Goal: Information Seeking & Learning: Learn about a topic

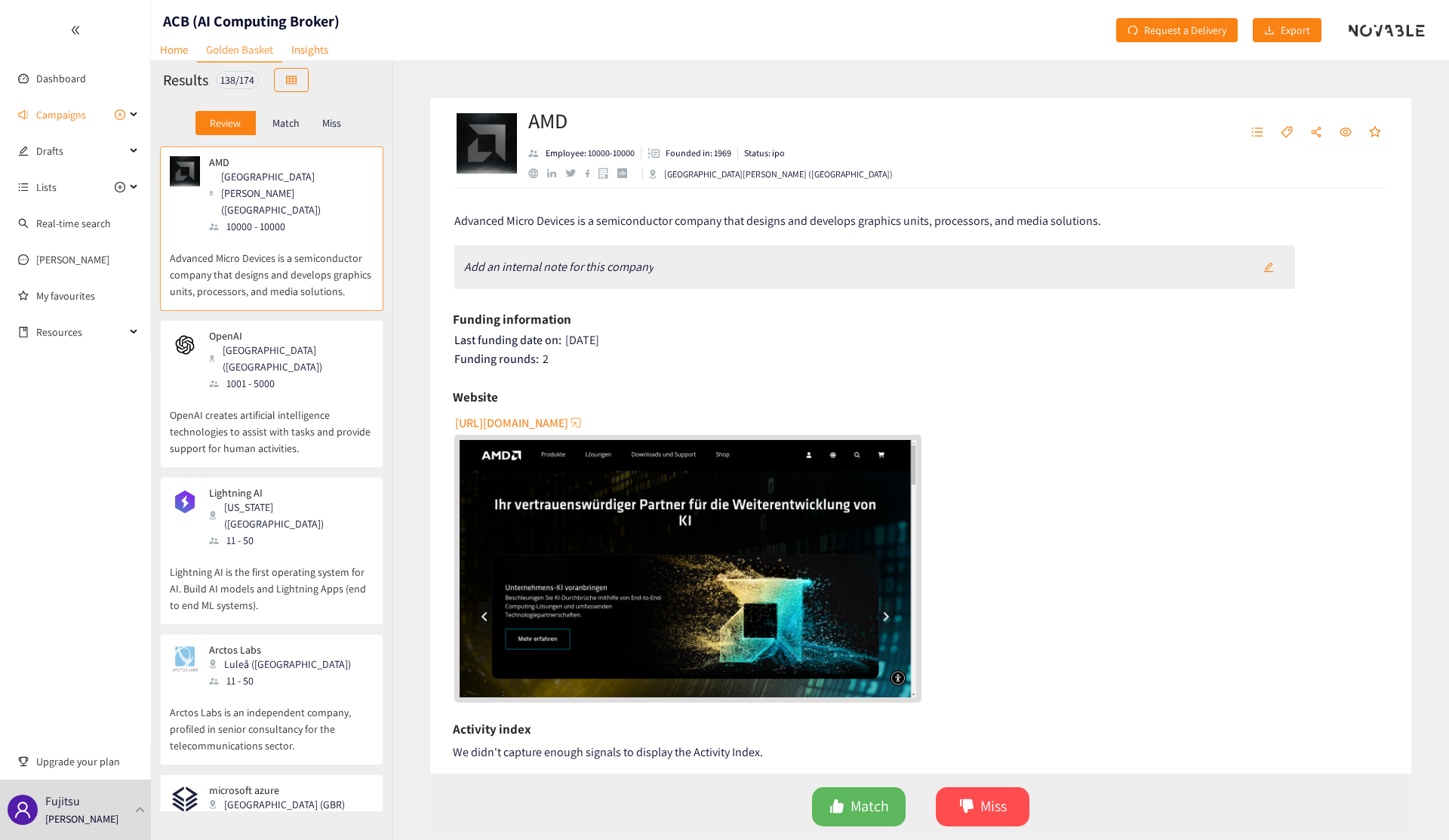
click at [74, 24] on div at bounding box center [75, 30] width 151 height 61
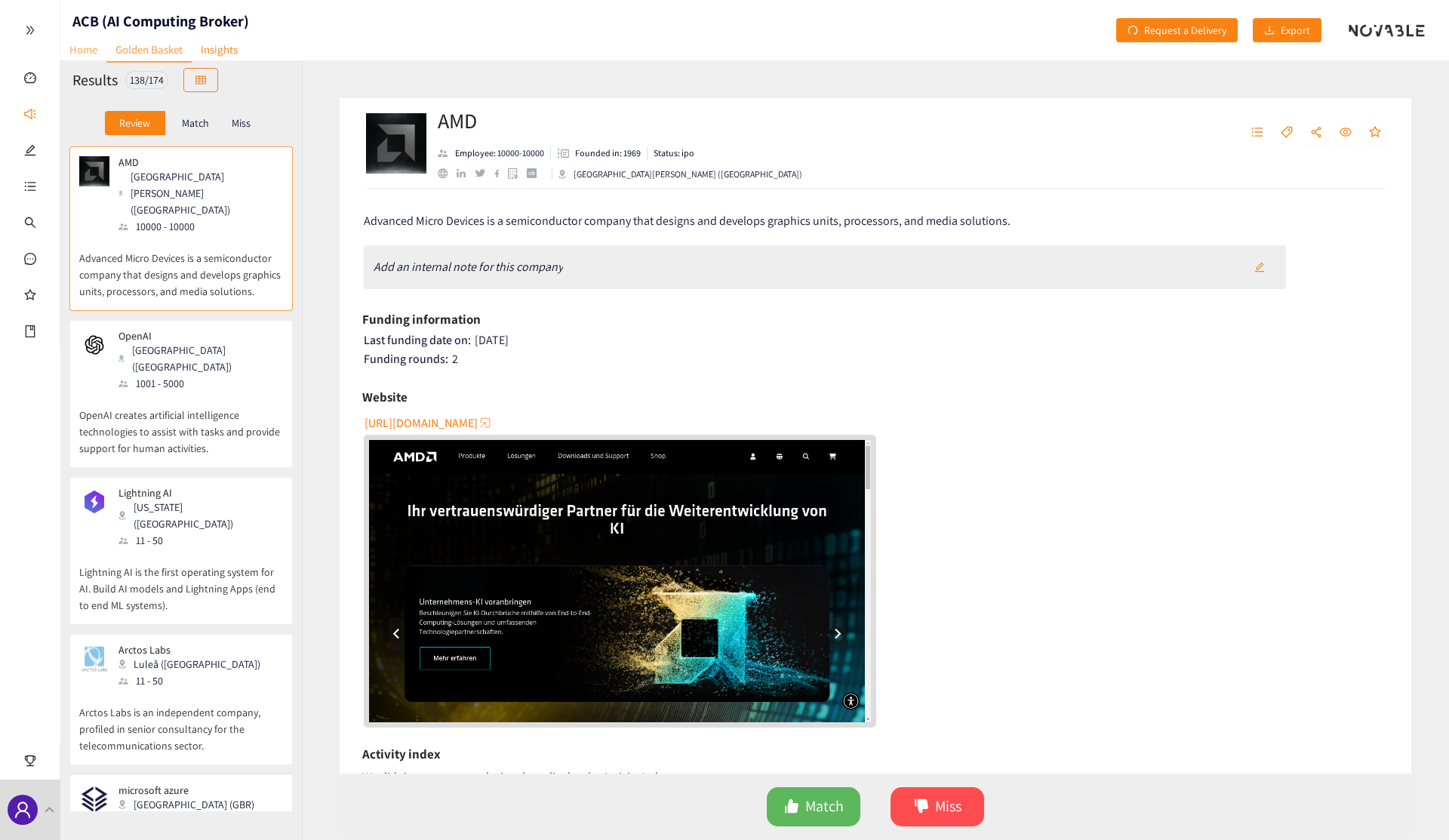
click at [72, 52] on link "Home" at bounding box center [83, 50] width 46 height 24
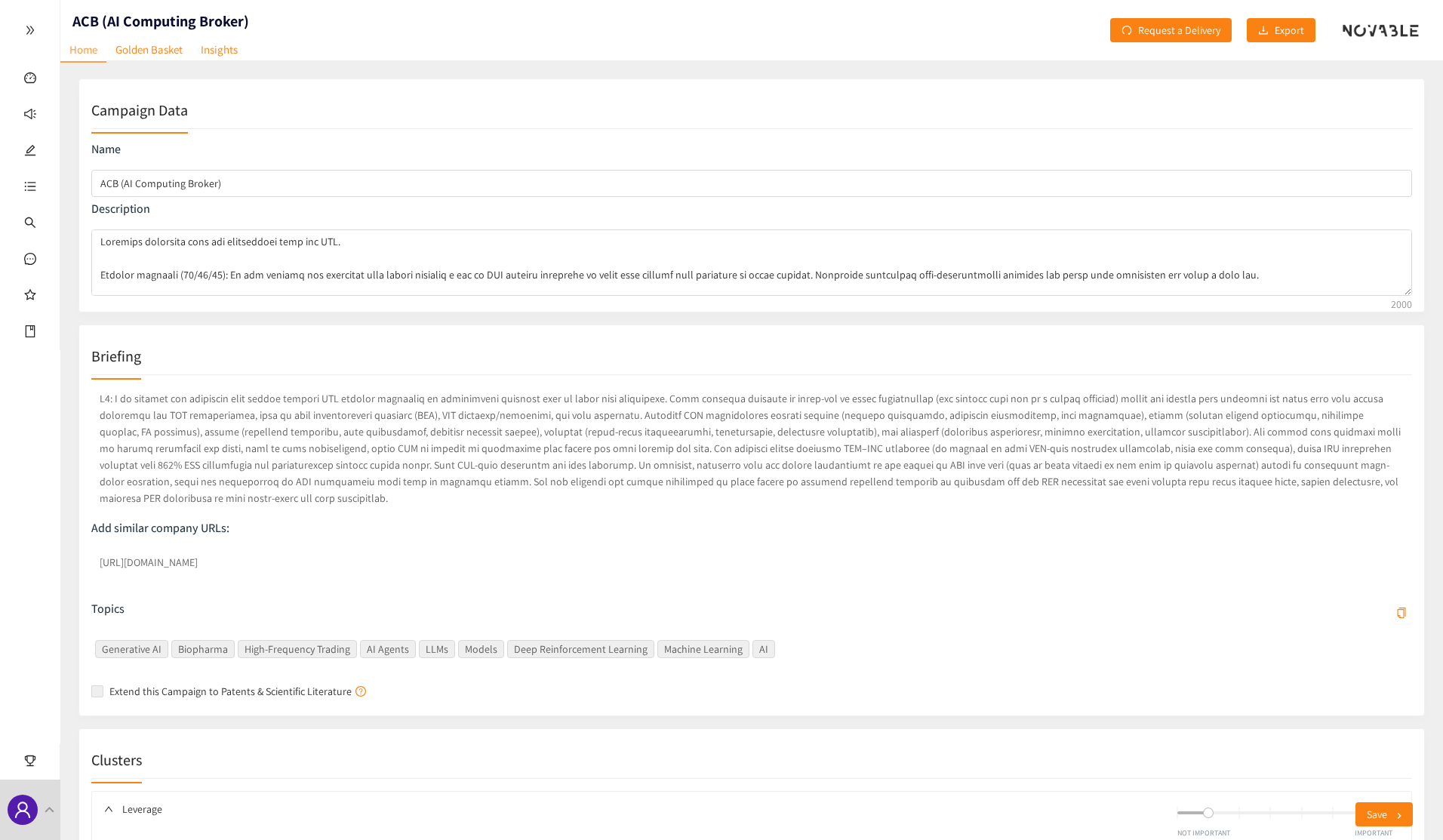
click at [31, 27] on icon "double-right" at bounding box center [29, 30] width 7 height 8
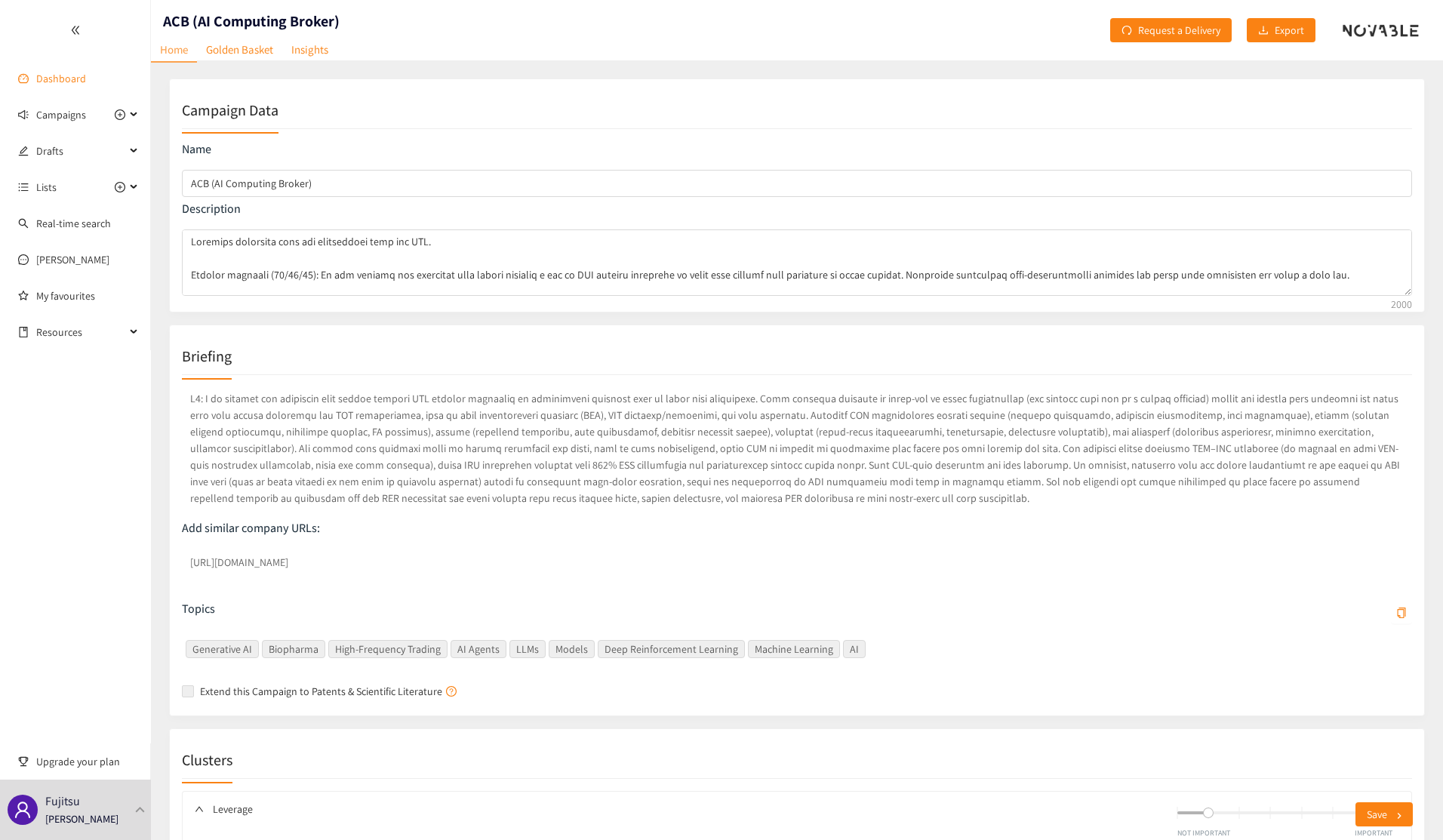
click at [64, 77] on link "Dashboard" at bounding box center [61, 78] width 50 height 14
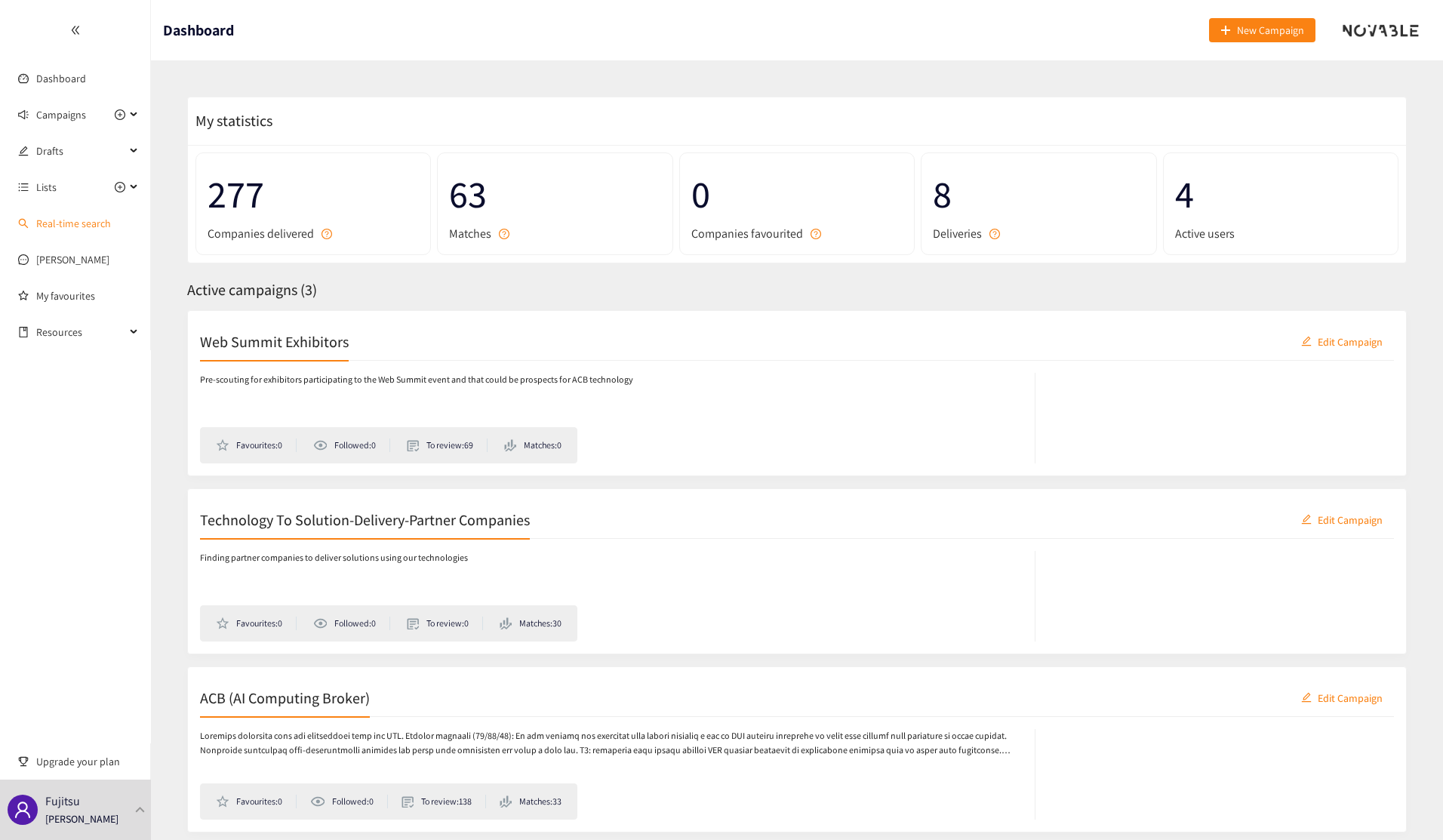
click at [63, 222] on link "Real-time search" at bounding box center [74, 223] width 74 height 14
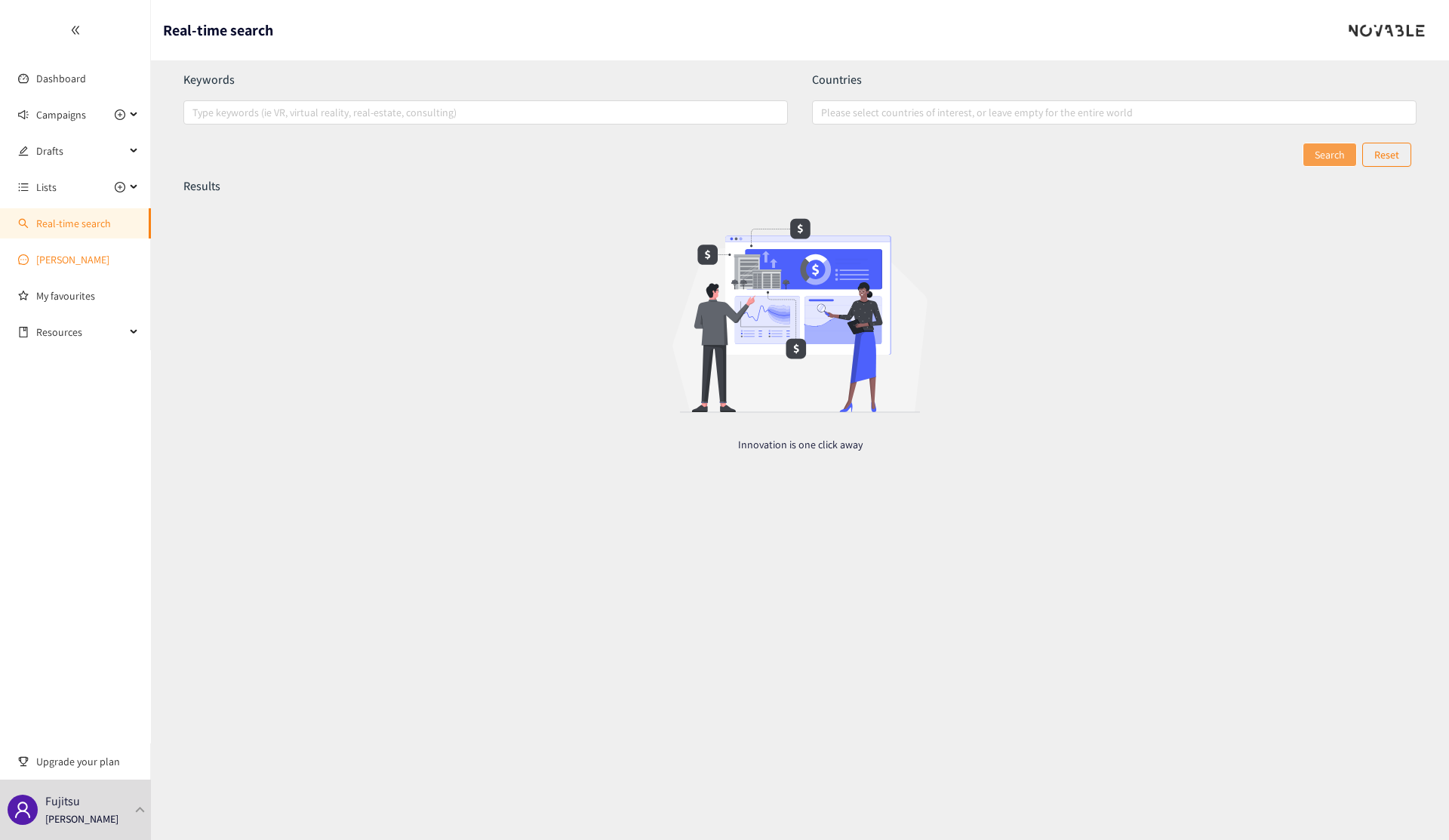
click at [60, 260] on link "[PERSON_NAME]" at bounding box center [73, 259] width 73 height 14
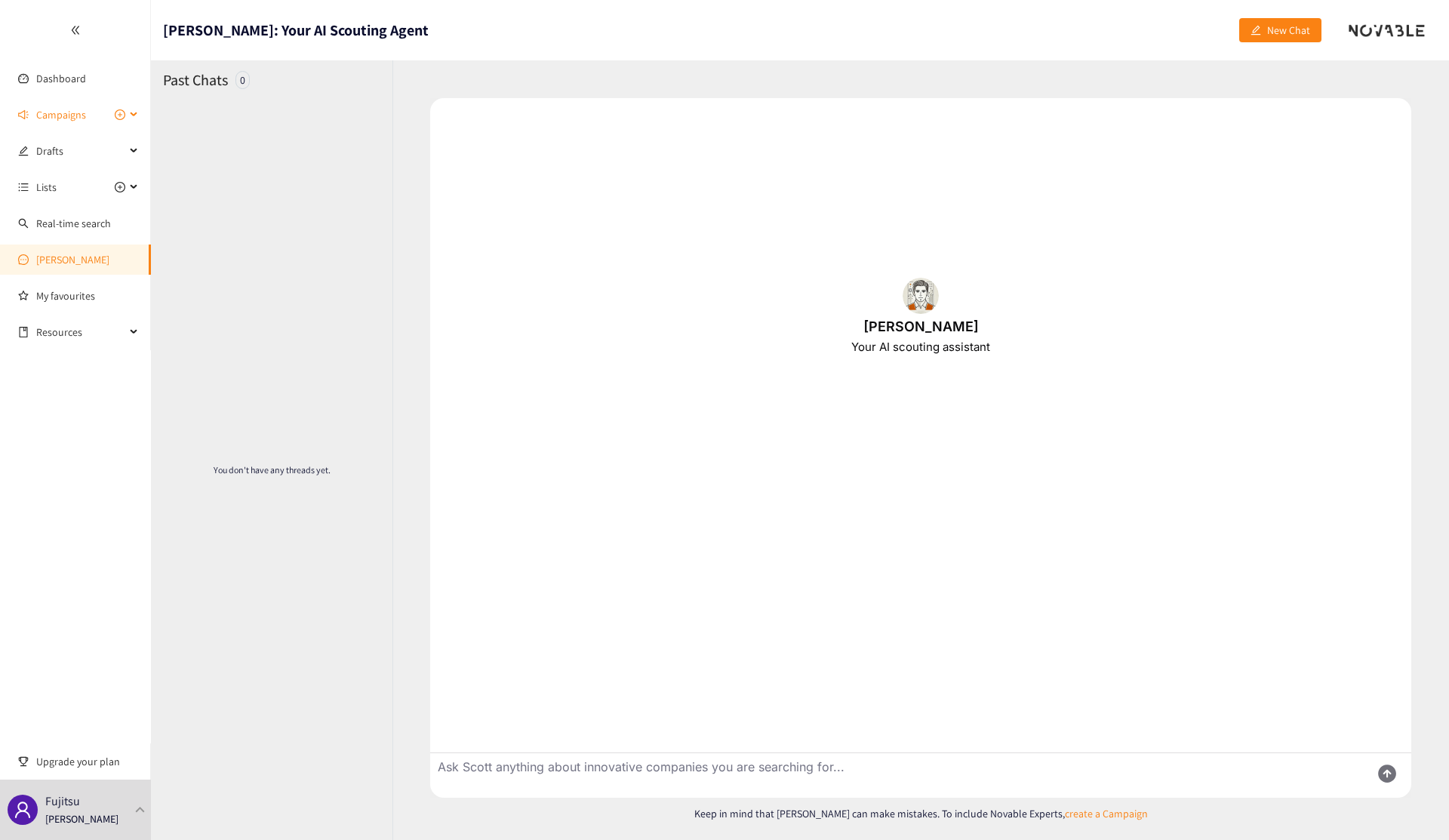
click at [115, 115] on icon "plus-circle" at bounding box center [120, 115] width 11 height 11
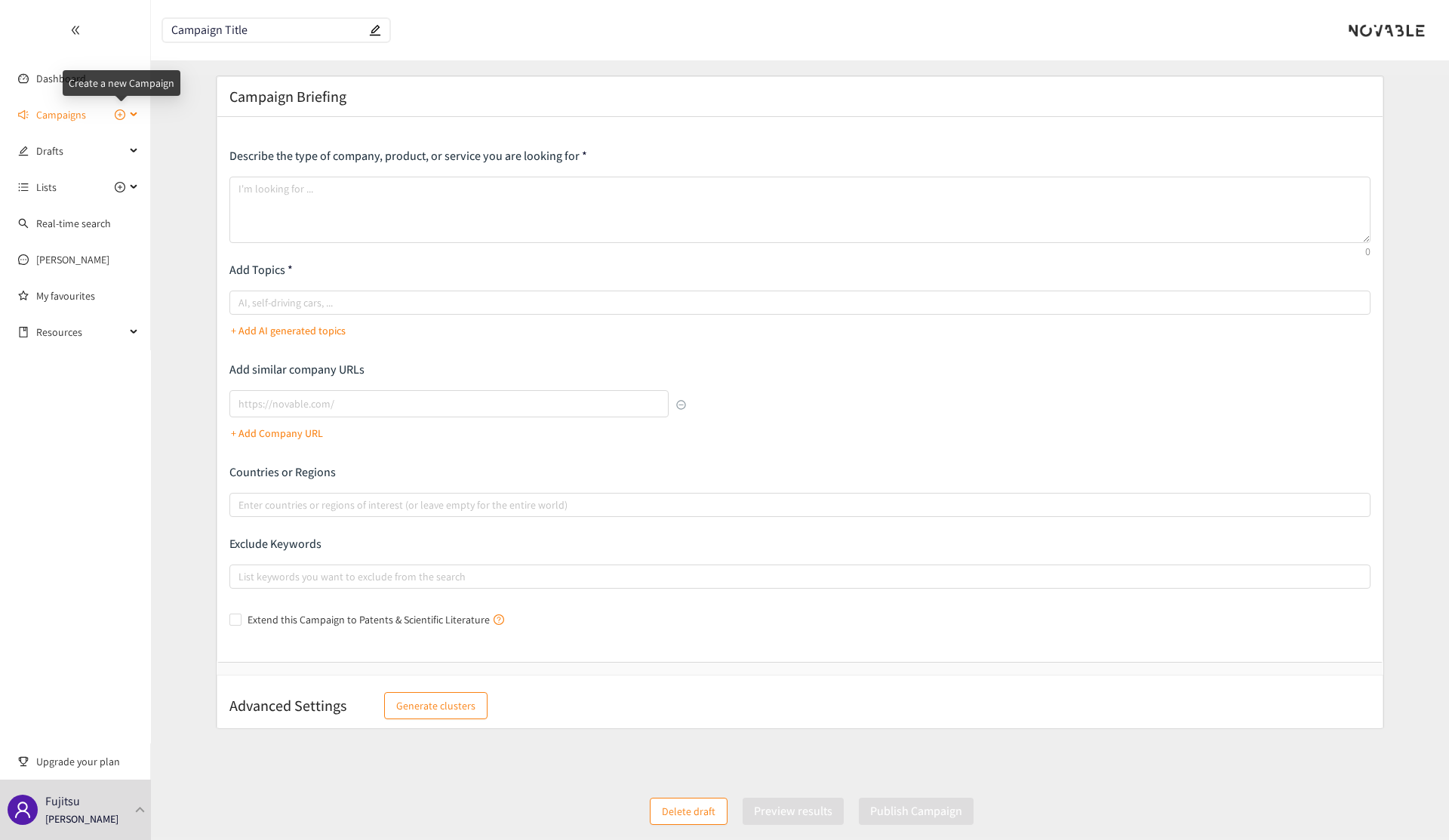
click at [122, 113] on icon "plus-circle" at bounding box center [120, 115] width 11 height 11
click at [135, 114] on div "Campaigns" at bounding box center [75, 114] width 151 height 30
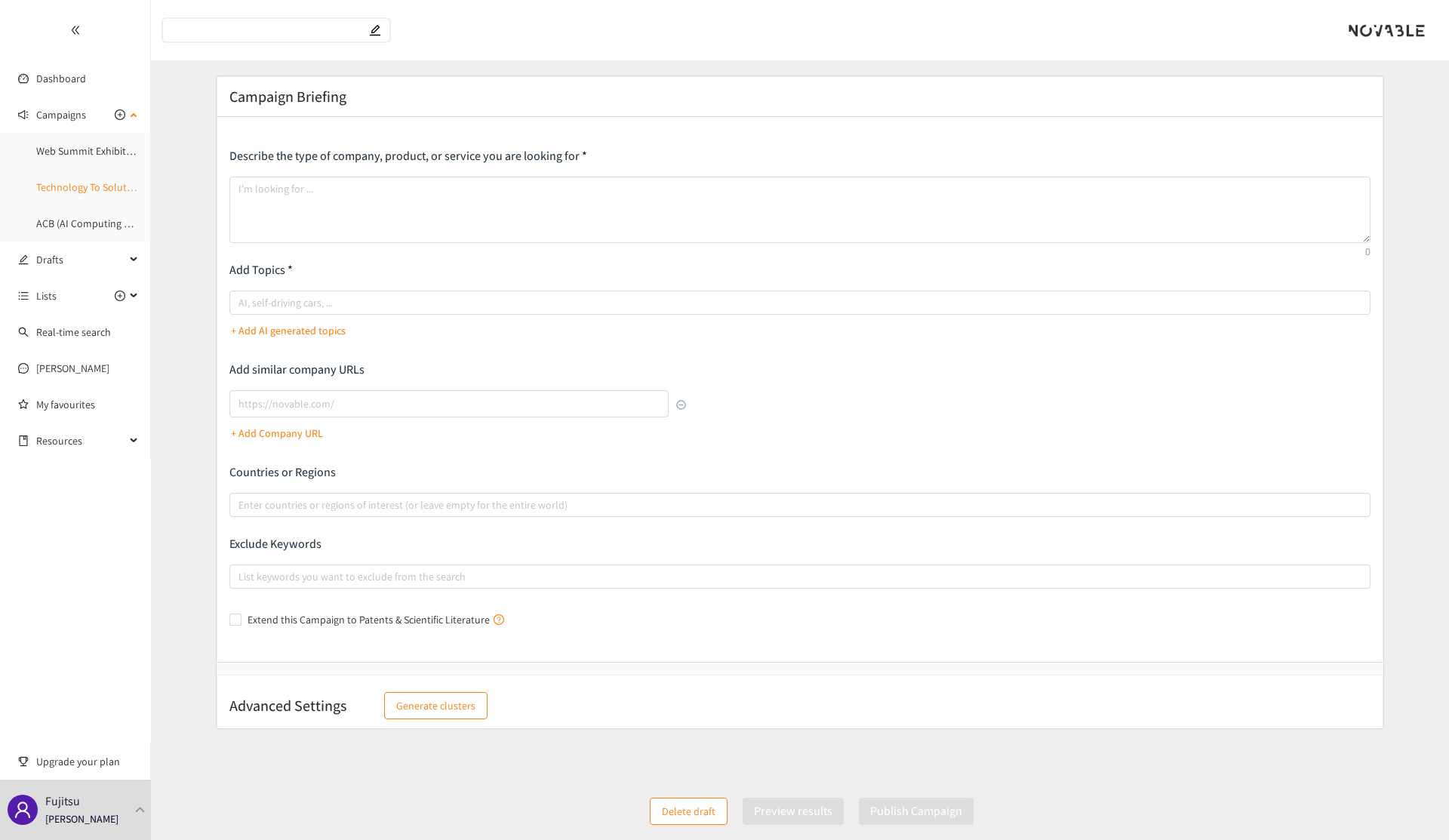
click at [92, 181] on link "Technology To Solution-Delivery-Partner Companies" at bounding box center [152, 187] width 232 height 14
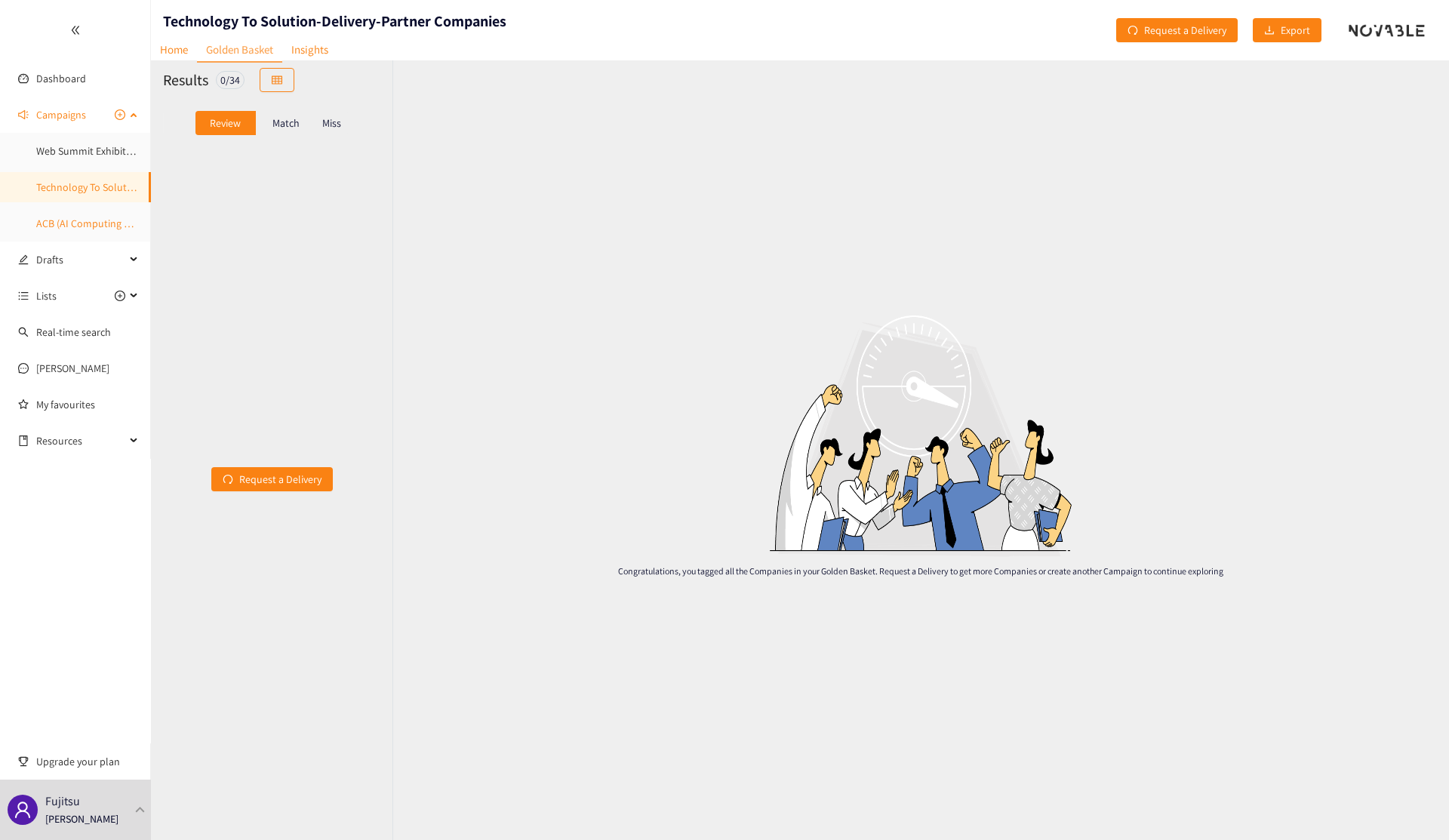
click at [96, 220] on link "ACB (AI Computing Broker)" at bounding box center [96, 223] width 121 height 14
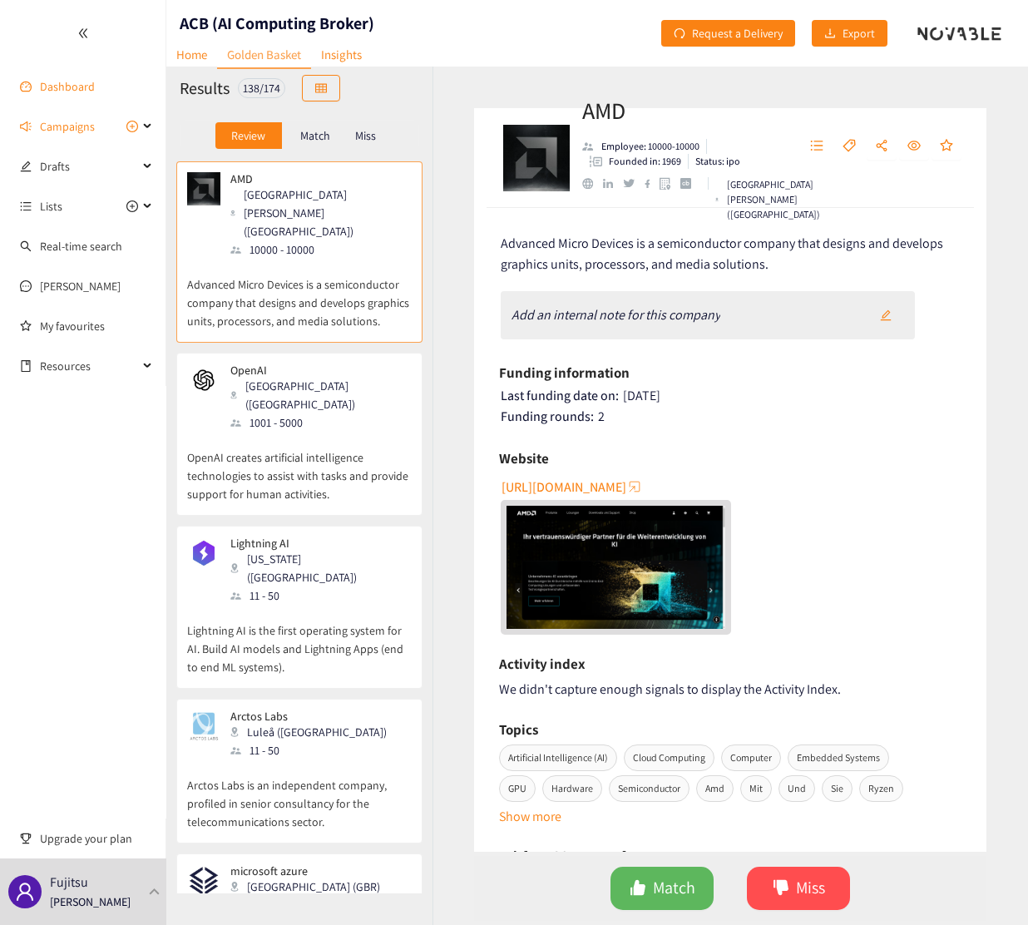
click at [63, 82] on link "Dashboard" at bounding box center [67, 86] width 55 height 15
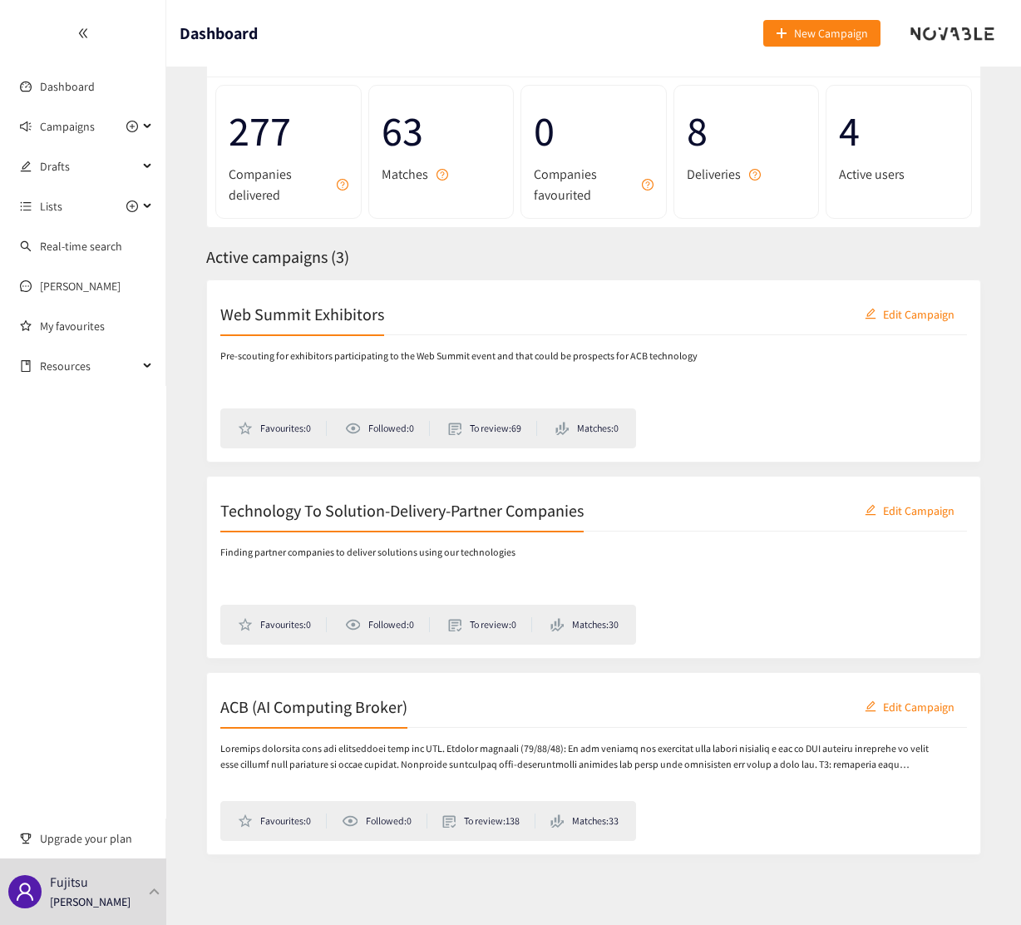
scroll to position [87, 0]
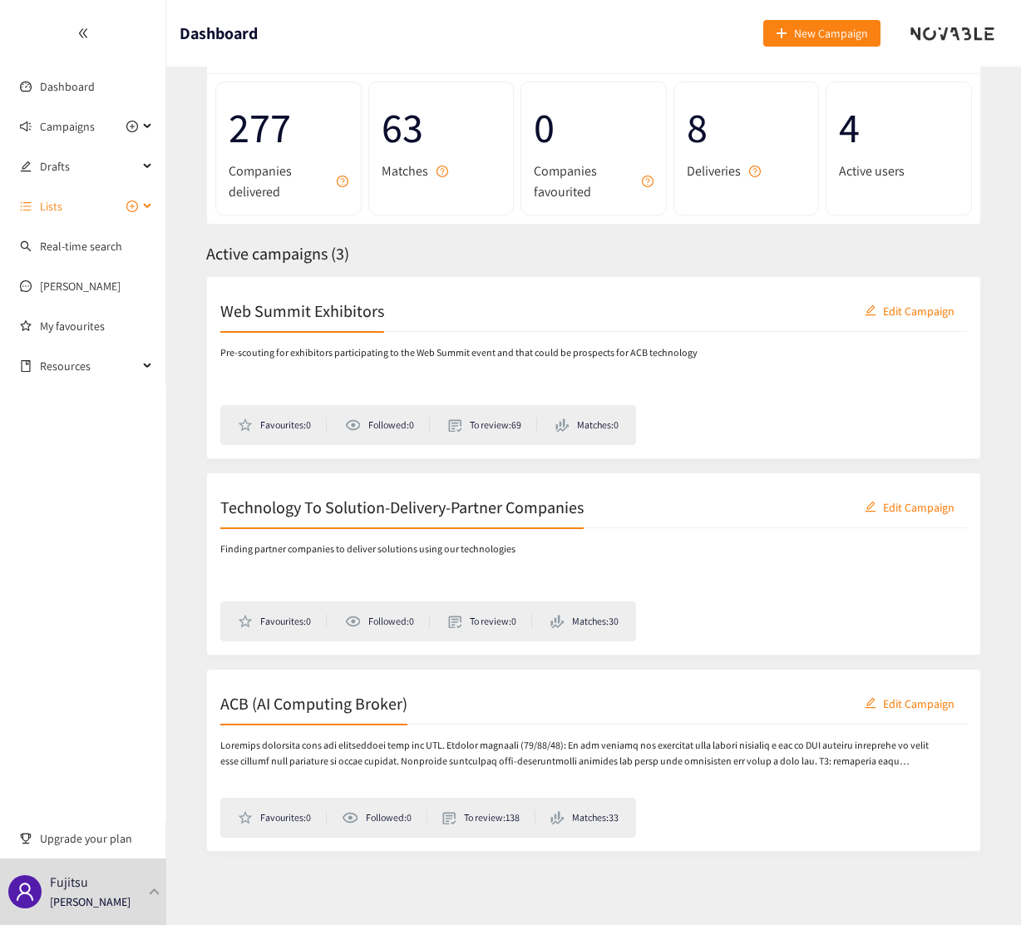
click at [142, 202] on div "Lists" at bounding box center [83, 206] width 166 height 33
click at [149, 126] on icon at bounding box center [149, 126] width 8 height 0
click at [87, 244] on link "ACB (AI Computing Broker)" at bounding box center [106, 246] width 133 height 15
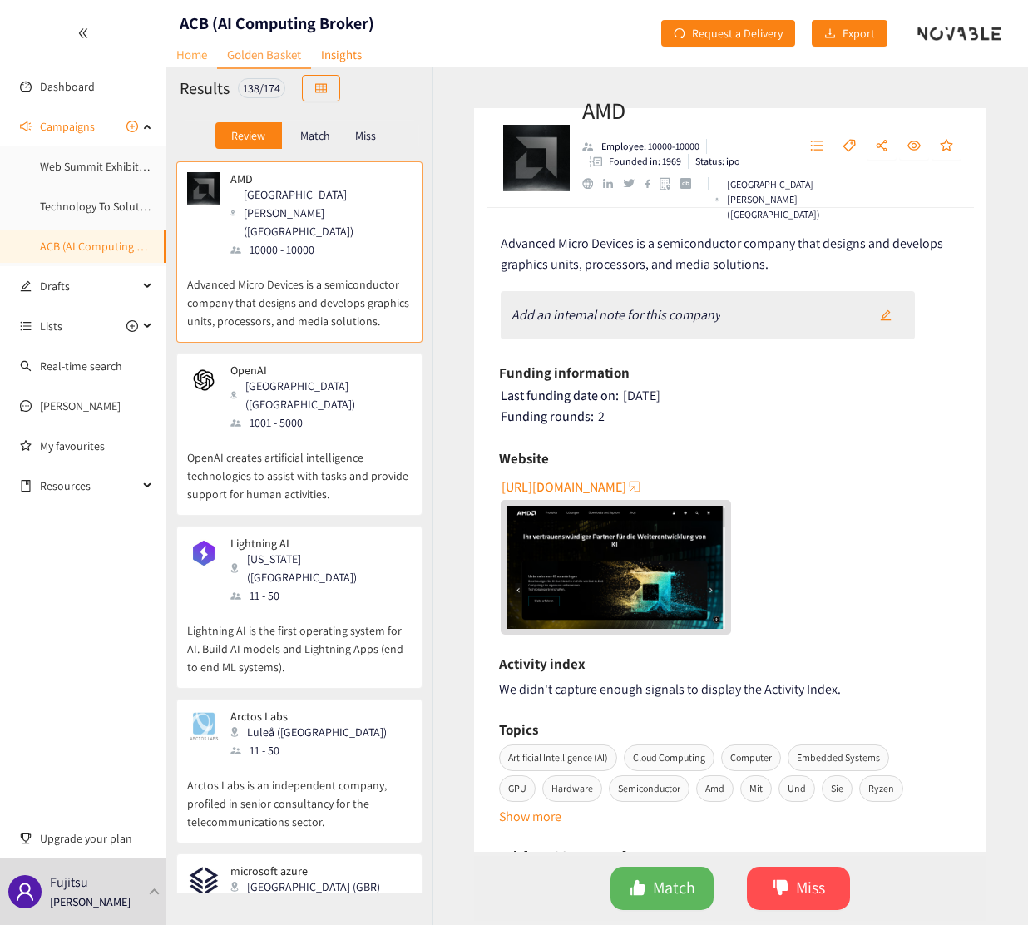
click at [191, 57] on link "Home" at bounding box center [191, 55] width 51 height 26
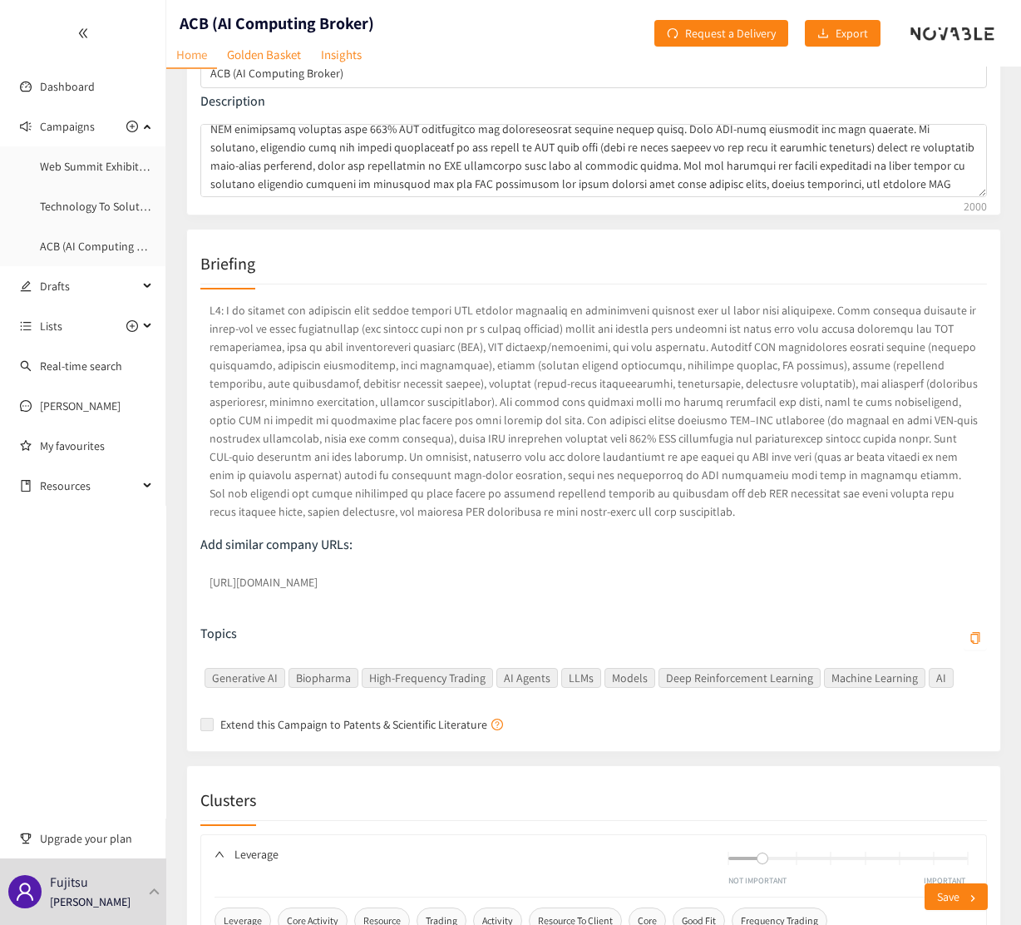
scroll to position [80, 0]
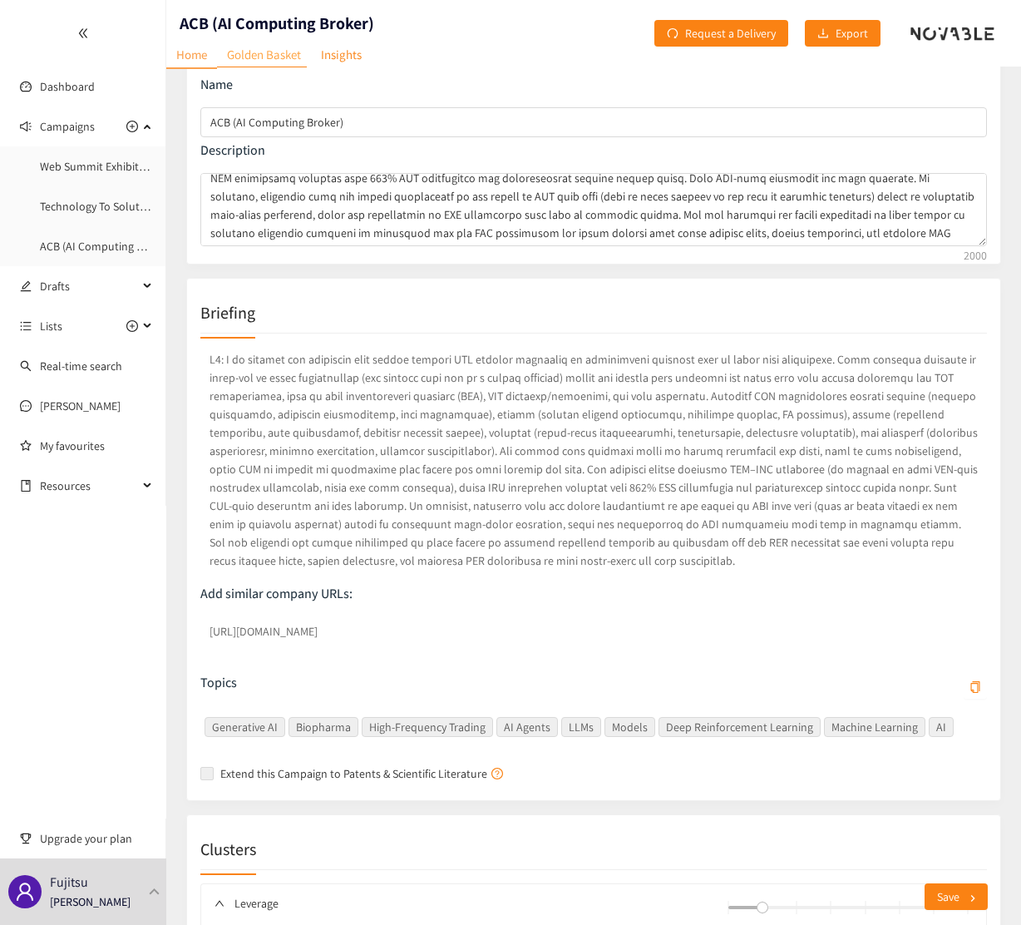
click at [276, 52] on link "Golden Basket" at bounding box center [264, 55] width 94 height 26
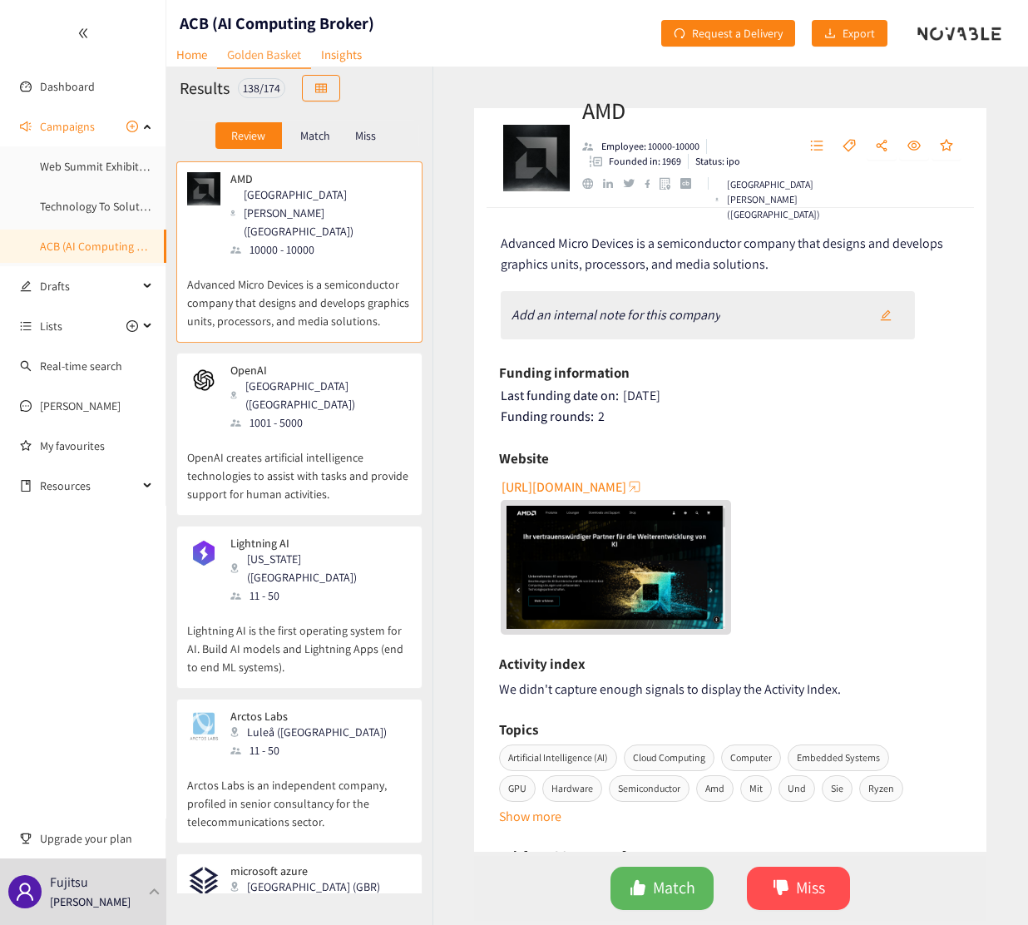
click at [313, 137] on p "Match" at bounding box center [315, 135] width 30 height 13
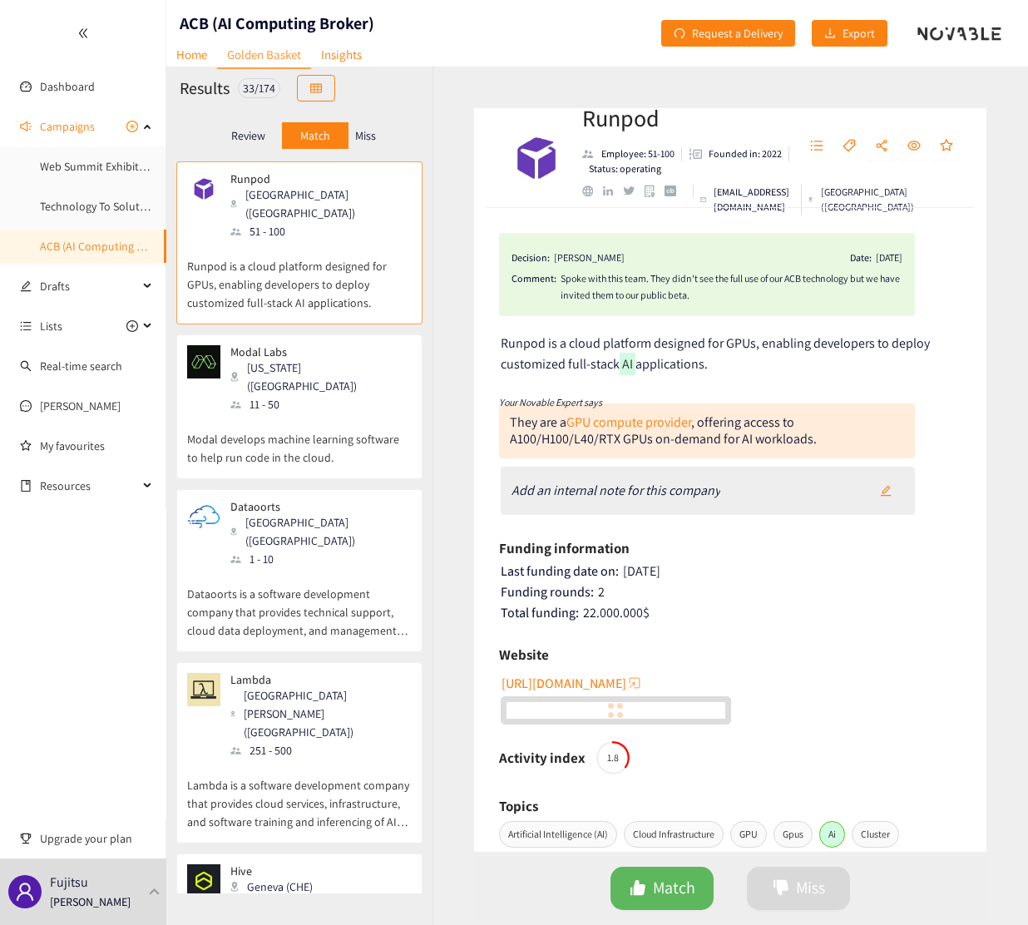
click at [365, 133] on p "Miss" at bounding box center [365, 135] width 21 height 13
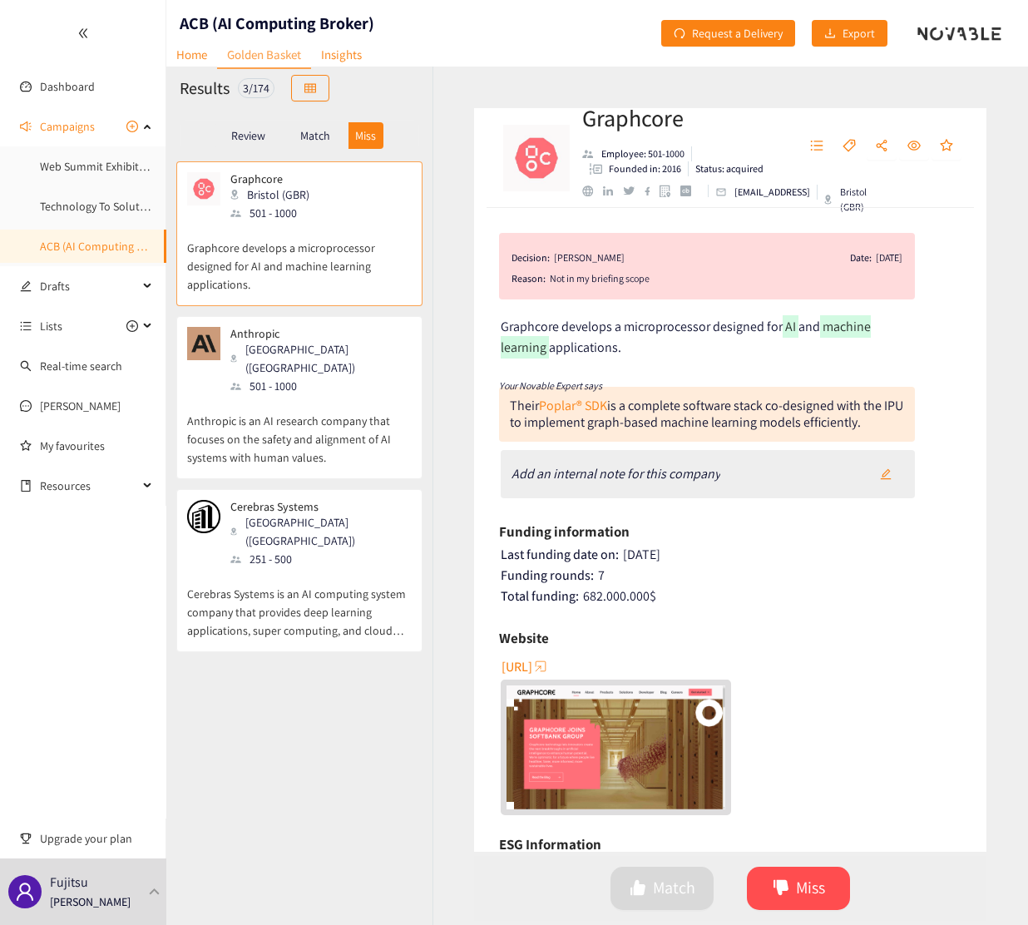
click at [309, 134] on p "Match" at bounding box center [315, 135] width 30 height 13
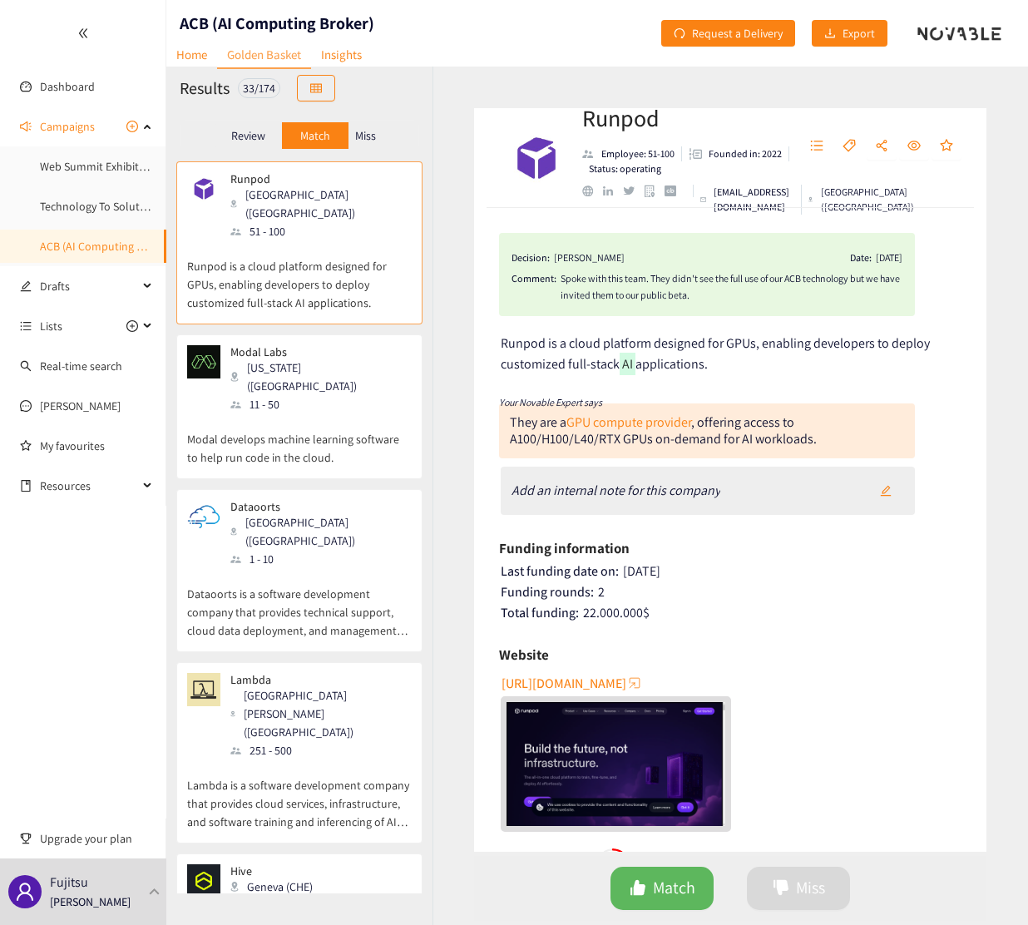
click at [249, 134] on p "Review" at bounding box center [248, 135] width 34 height 13
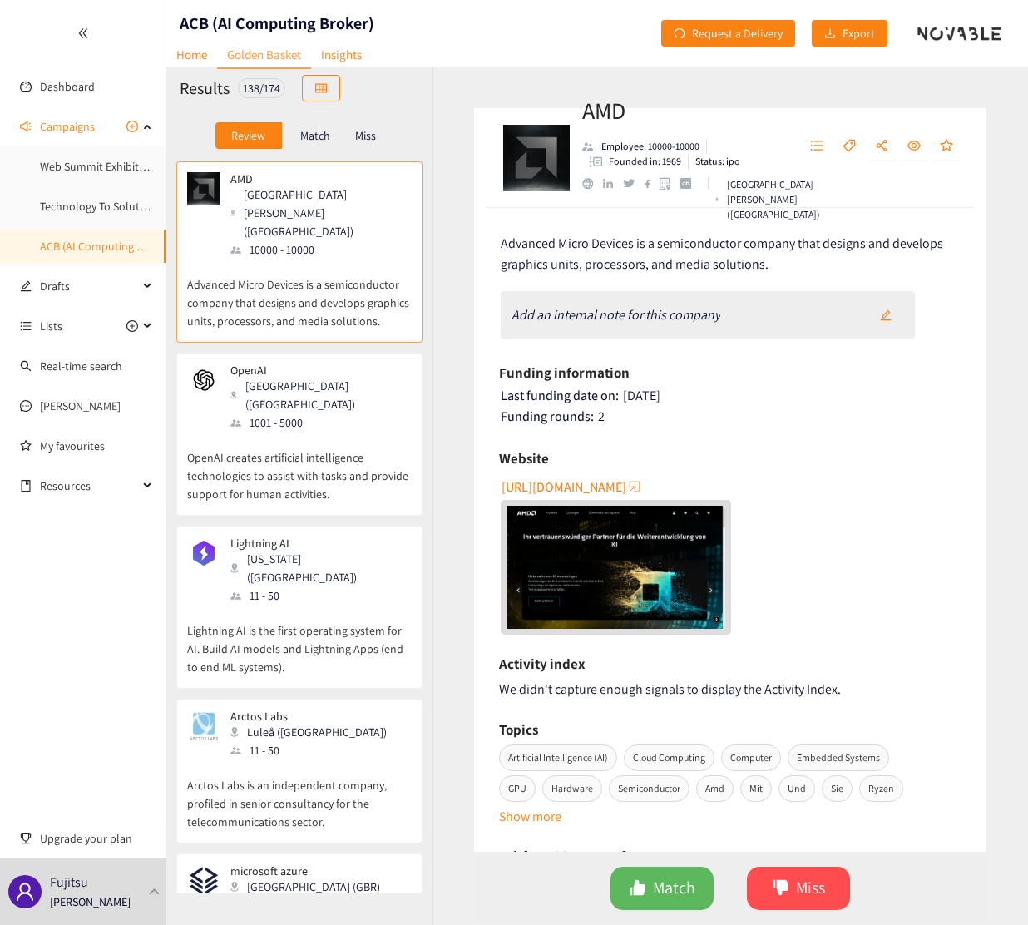
click at [311, 432] on p "OpenAI creates artificial intelligence technologies to assist with tasks and pr…" at bounding box center [299, 468] width 225 height 72
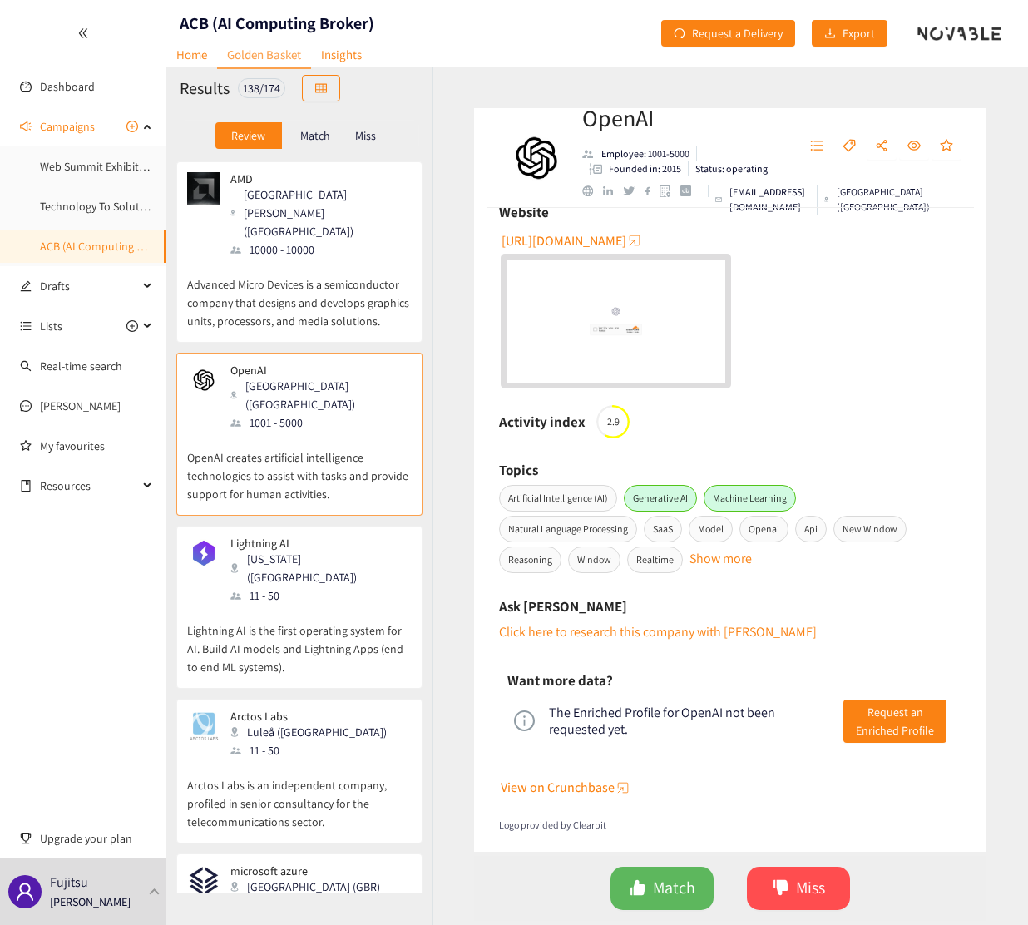
scroll to position [271, 0]
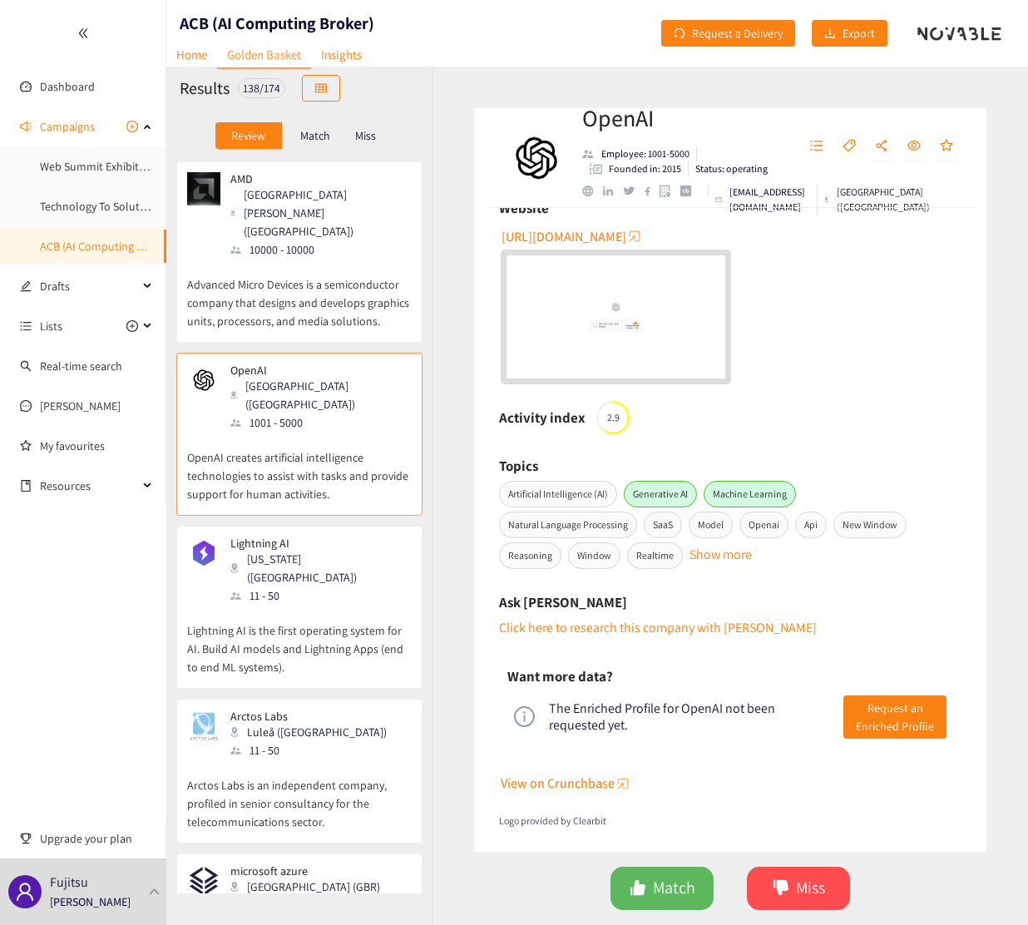
click at [310, 605] on p "Lightning AI is the first operating system for AI. Build AI models and Lightnin…" at bounding box center [299, 641] width 225 height 72
